Goal: Task Accomplishment & Management: Complete application form

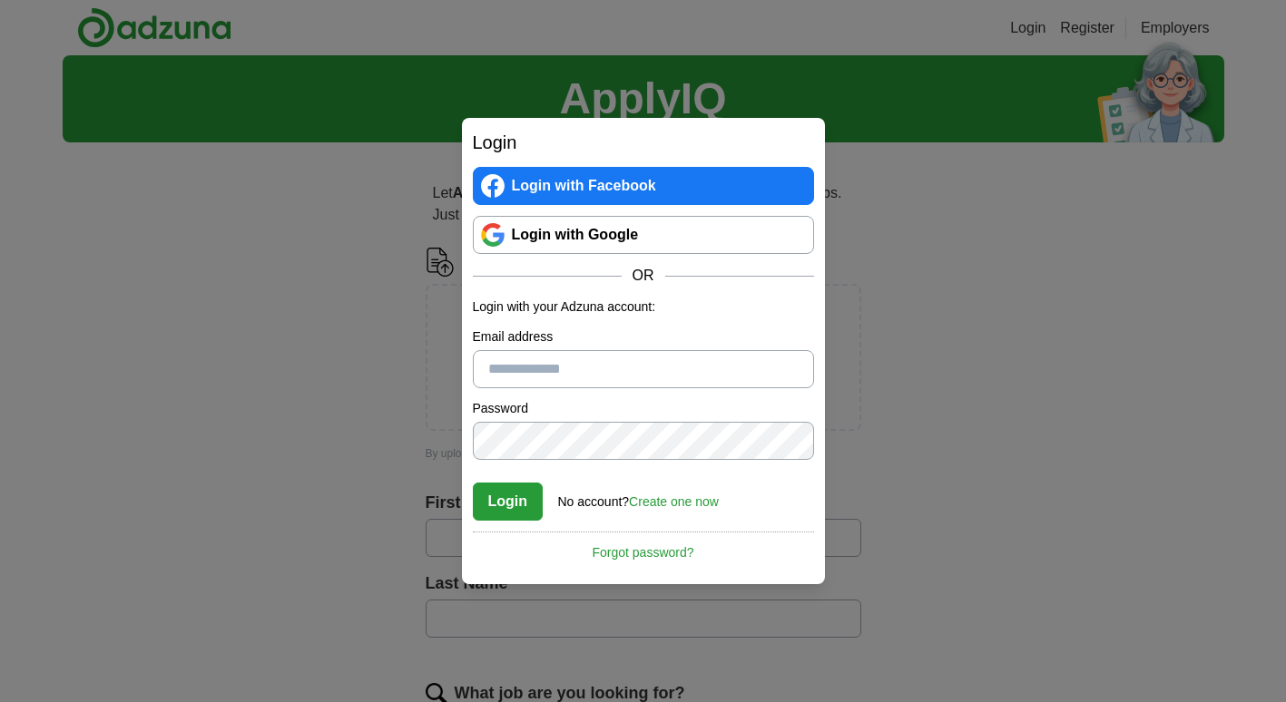
scroll to position [682, 0]
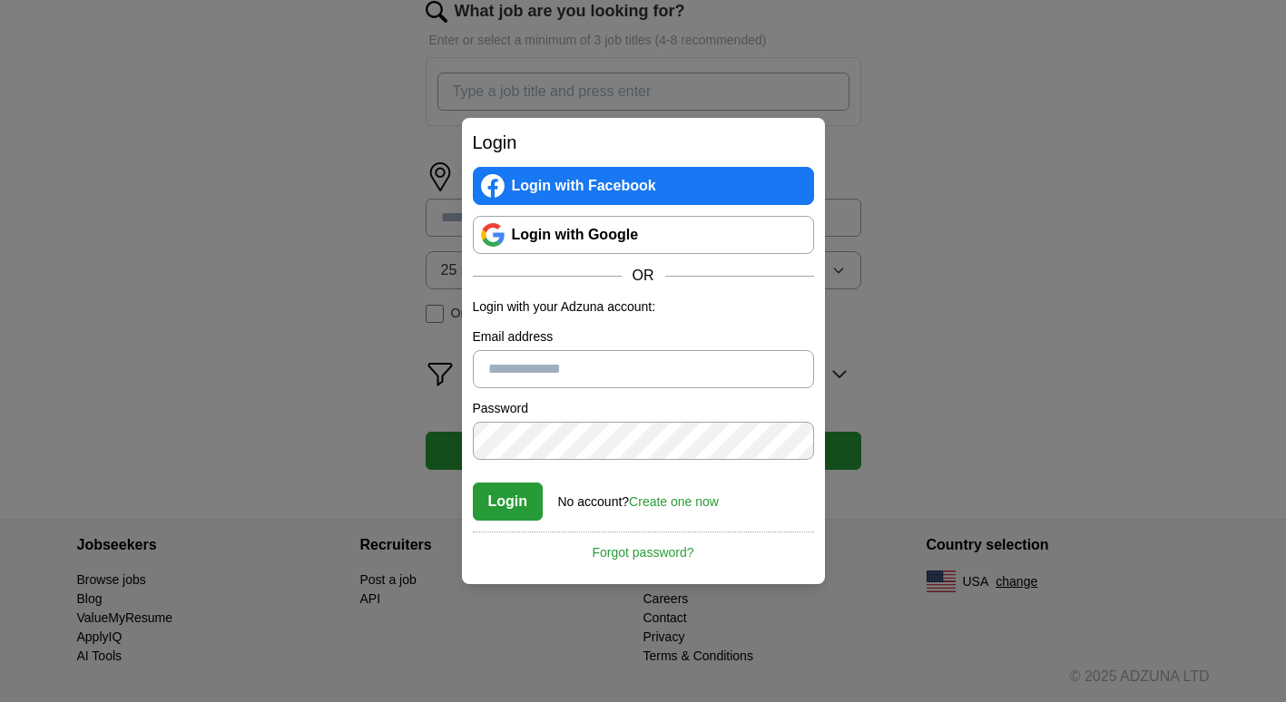
click at [627, 234] on link "Login with Google" at bounding box center [643, 235] width 341 height 38
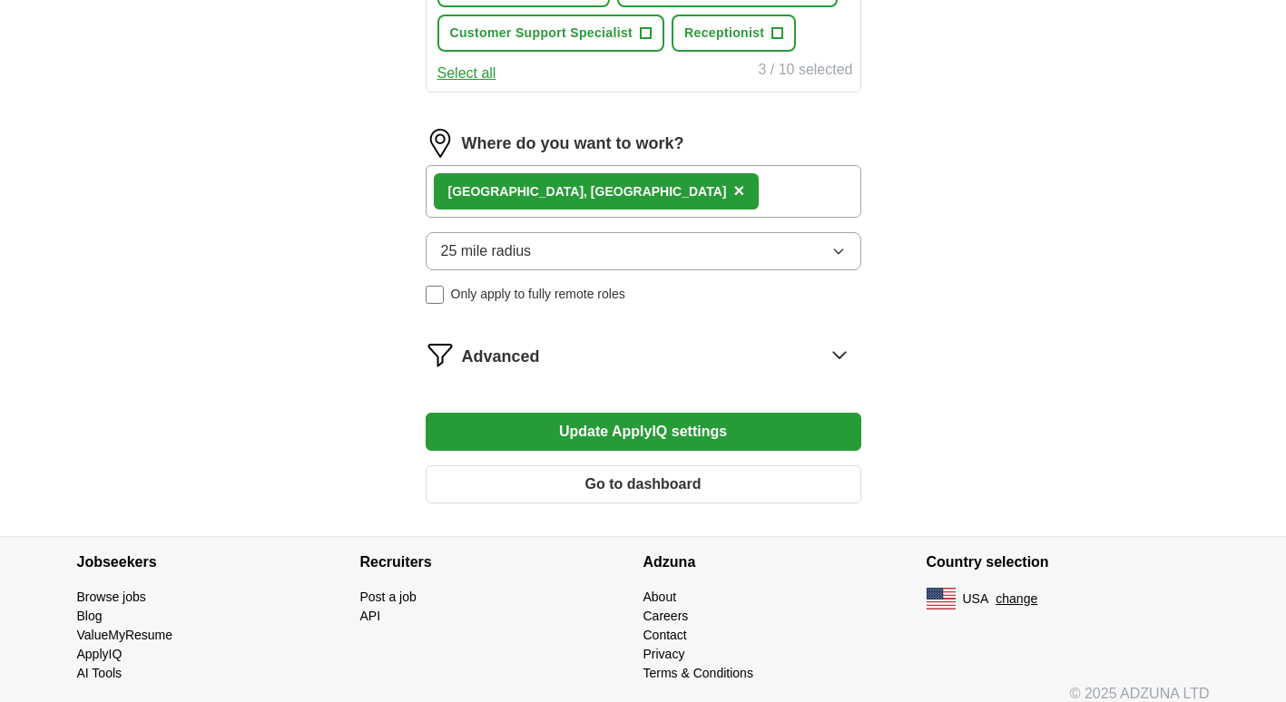
scroll to position [909, 0]
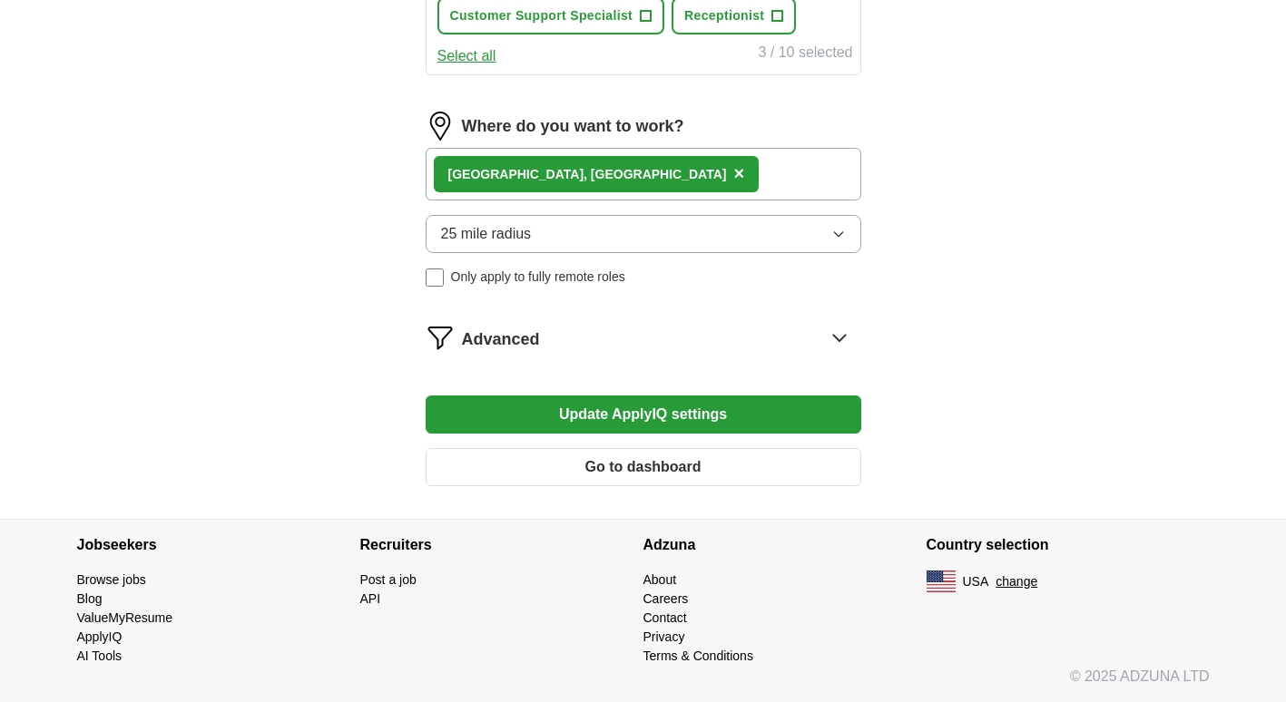
click at [583, 413] on button "Update ApplyIQ settings" at bounding box center [644, 415] width 436 height 38
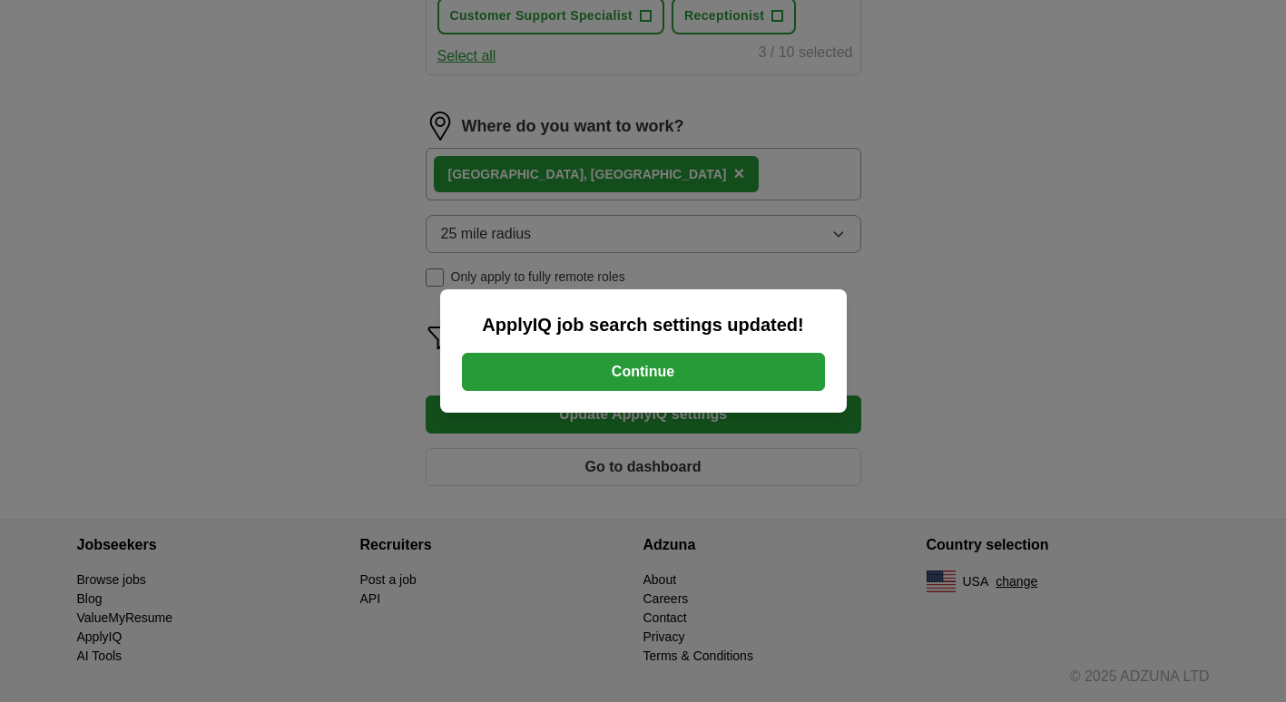
click at [635, 378] on button "Continue" at bounding box center [643, 372] width 363 height 38
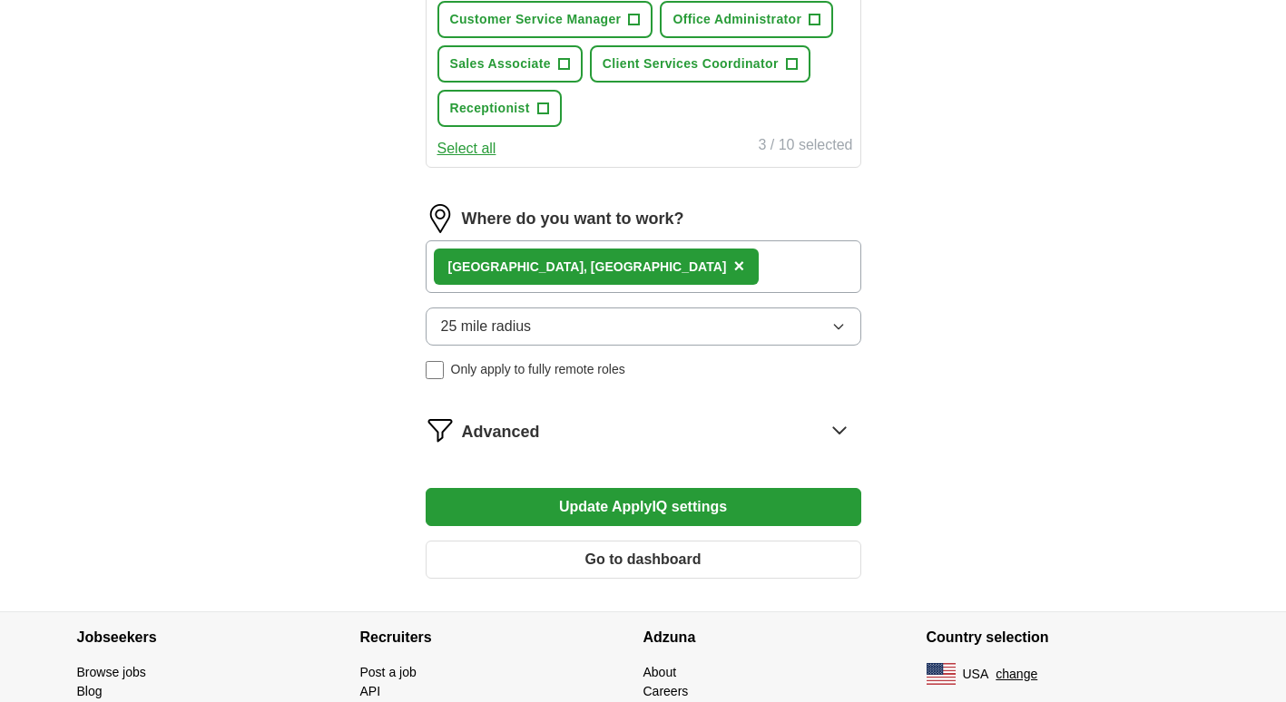
scroll to position [908, 0]
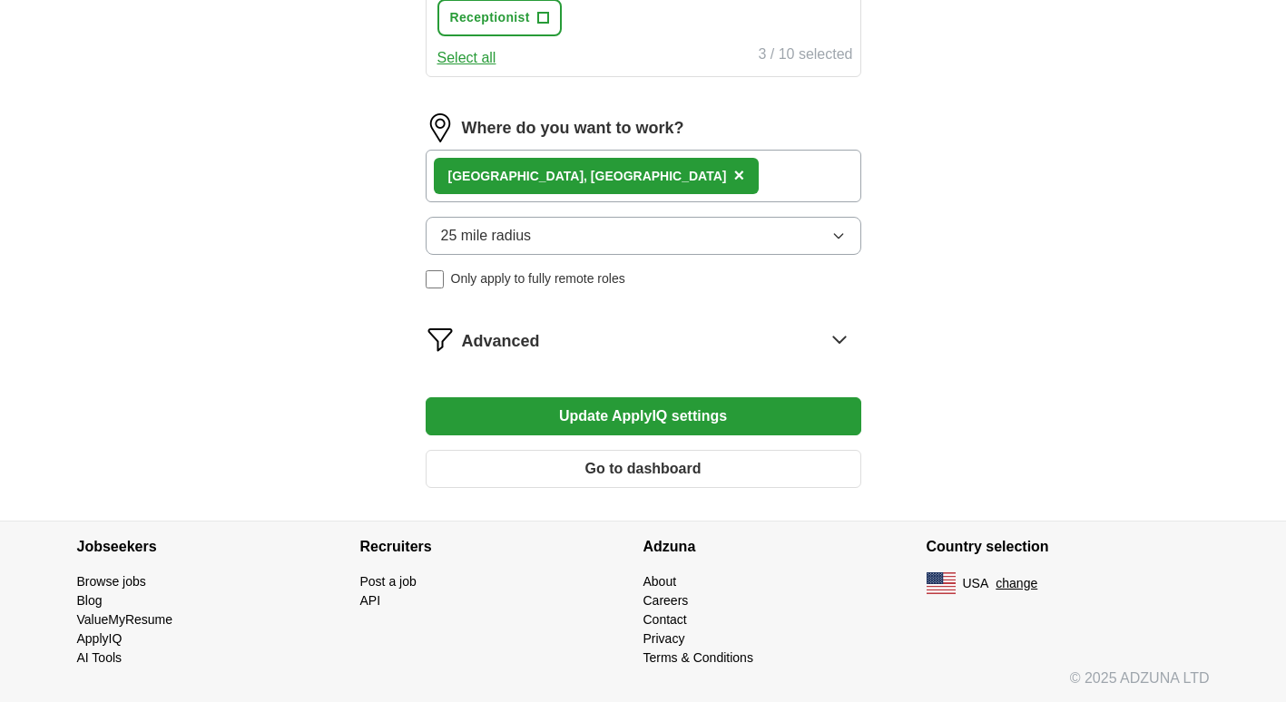
click at [839, 335] on icon at bounding box center [839, 339] width 29 height 29
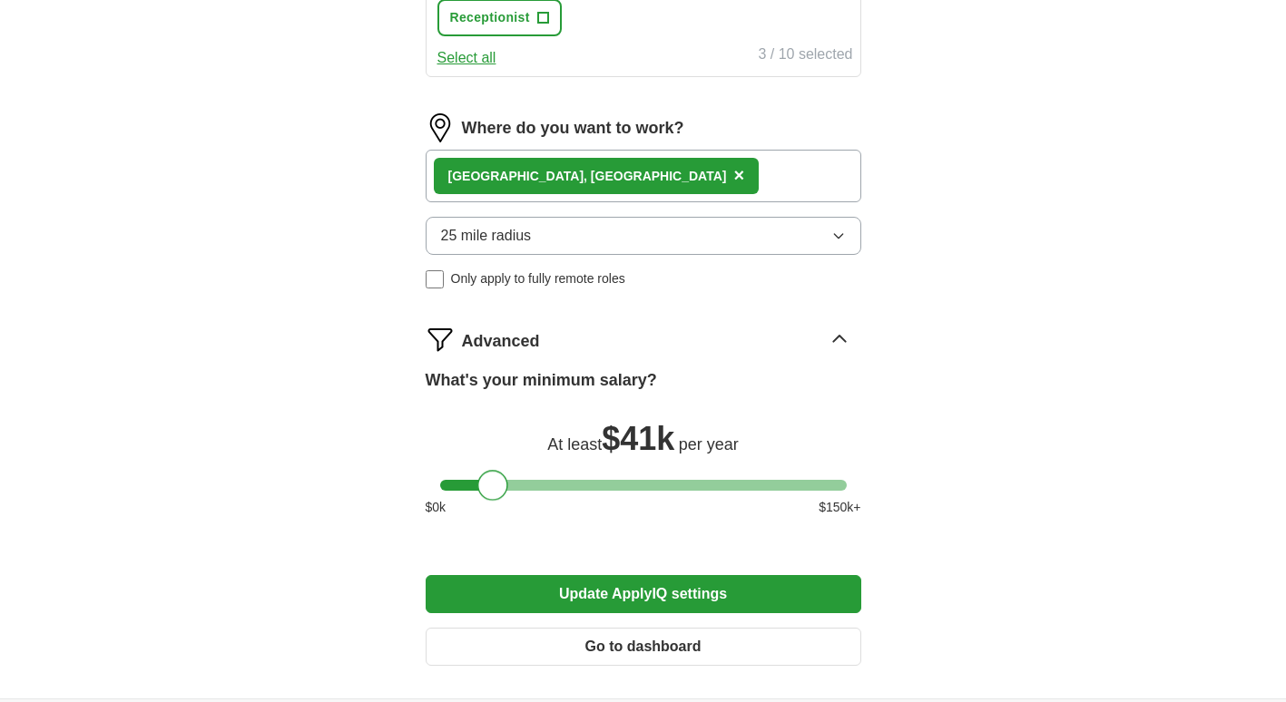
drag, startPoint x: 450, startPoint y: 486, endPoint x: 487, endPoint y: 485, distance: 37.2
click at [487, 485] on div at bounding box center [492, 485] width 31 height 31
click at [500, 488] on div at bounding box center [495, 485] width 31 height 31
click at [596, 595] on button "Update ApplyIQ settings" at bounding box center [644, 594] width 436 height 38
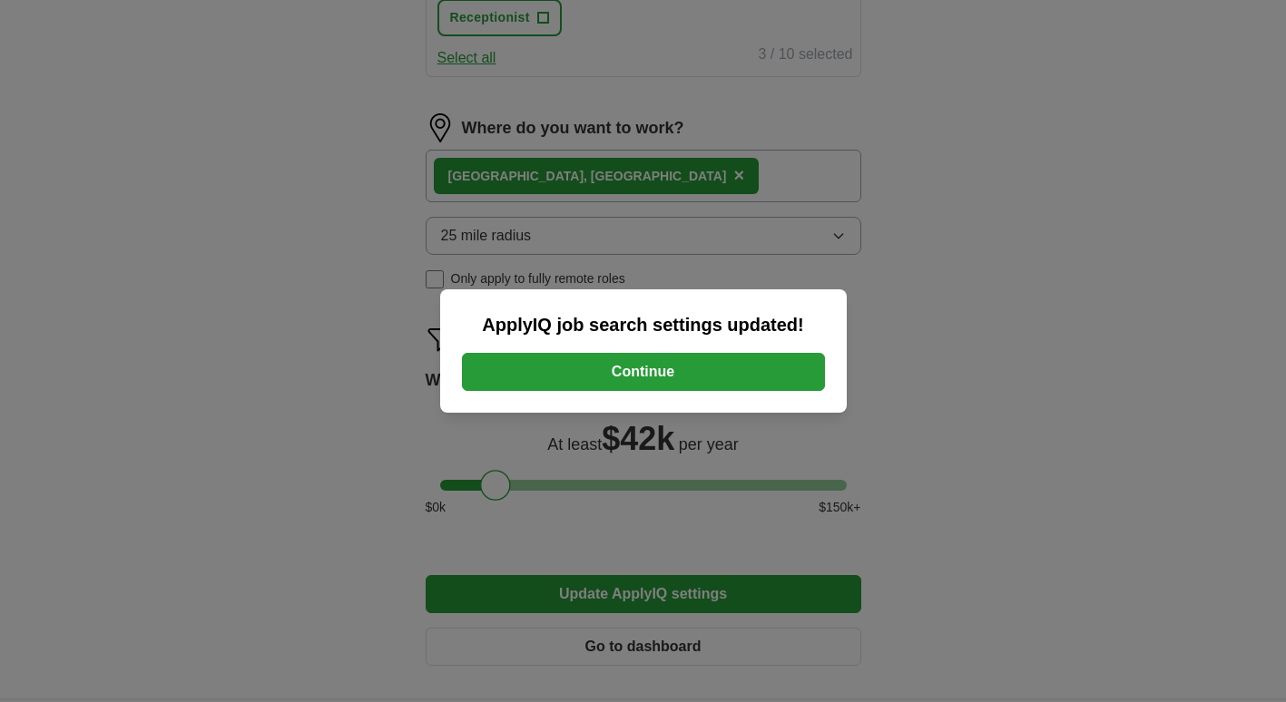
click at [625, 372] on button "Continue" at bounding box center [643, 372] width 363 height 38
